Goal: Task Accomplishment & Management: Use online tool/utility

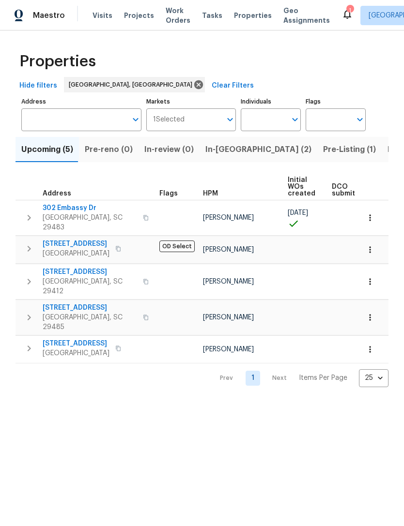
click at [168, 13] on span "Work Orders" at bounding box center [178, 15] width 25 height 19
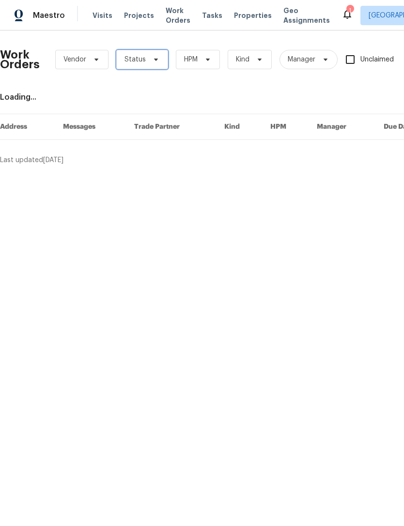
click at [158, 65] on span "Status" at bounding box center [142, 59] width 52 height 19
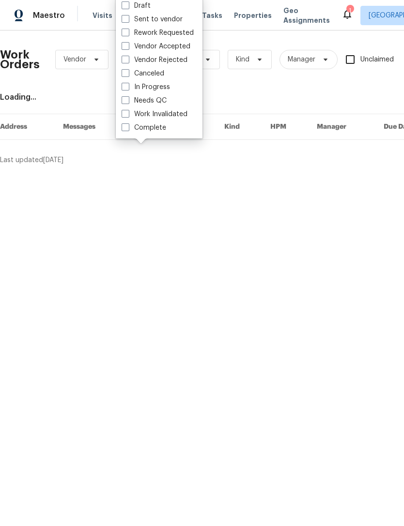
click at [125, 105] on label "Needs QC" at bounding box center [144, 101] width 45 height 10
click at [125, 102] on input "Needs QC" at bounding box center [125, 99] width 6 height 6
checkbox input "true"
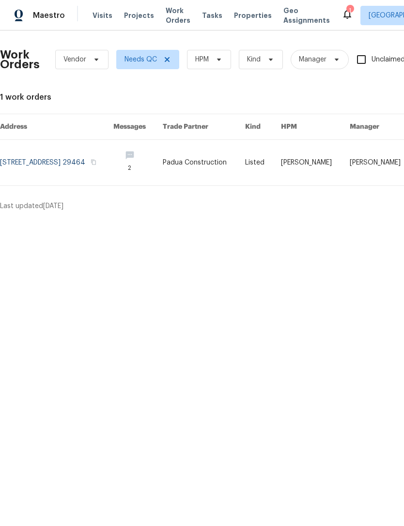
click at [346, 12] on div "1" at bounding box center [349, 11] width 7 height 10
click at [343, 17] on icon at bounding box center [347, 15] width 8 height 10
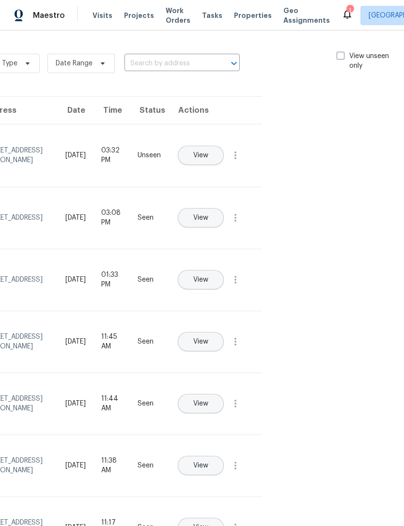
scroll to position [0, 112]
click at [344, 56] on span at bounding box center [342, 56] width 8 height 8
click at [344, 56] on input "View unseen only" at bounding box center [341, 54] width 6 height 6
checkbox input "true"
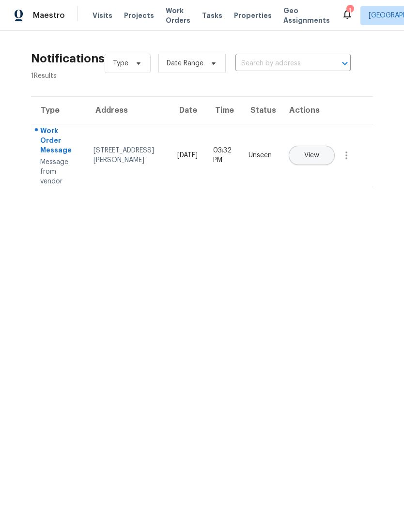
scroll to position [0, 0]
click at [319, 152] on span "View" at bounding box center [311, 155] width 15 height 7
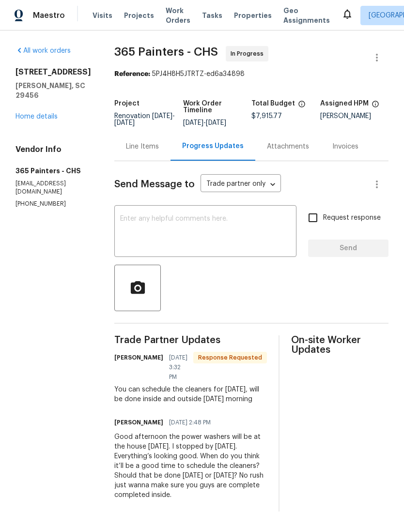
click at [209, 226] on textarea at bounding box center [205, 232] width 170 height 34
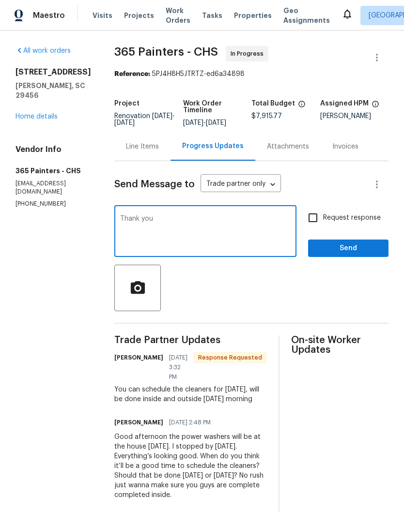
type textarea "Thank you"
click at [337, 243] on button "Send" at bounding box center [348, 249] width 80 height 18
